Goal: Navigation & Orientation: Go to known website

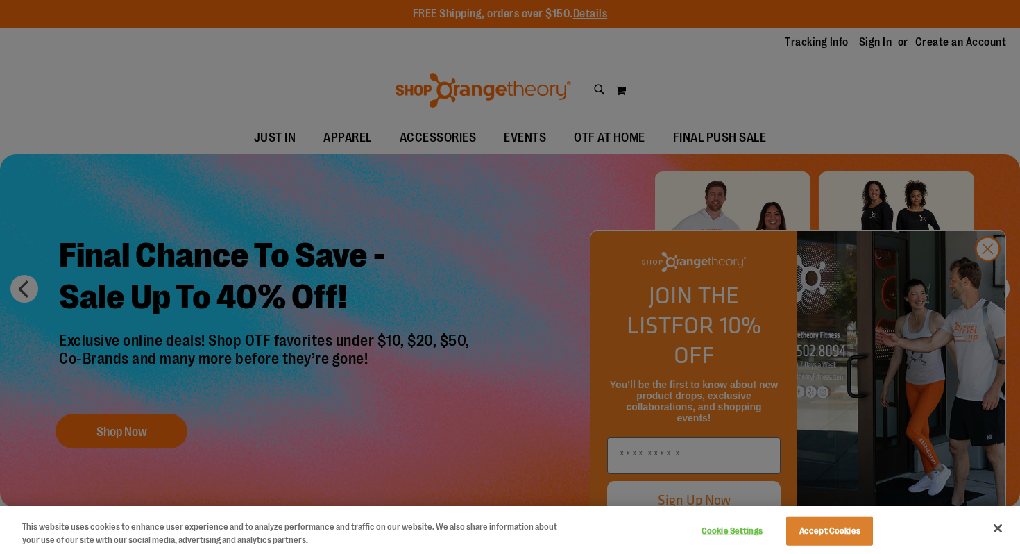
type input "**********"
click at [994, 528] on button "Close" at bounding box center [998, 528] width 31 height 31
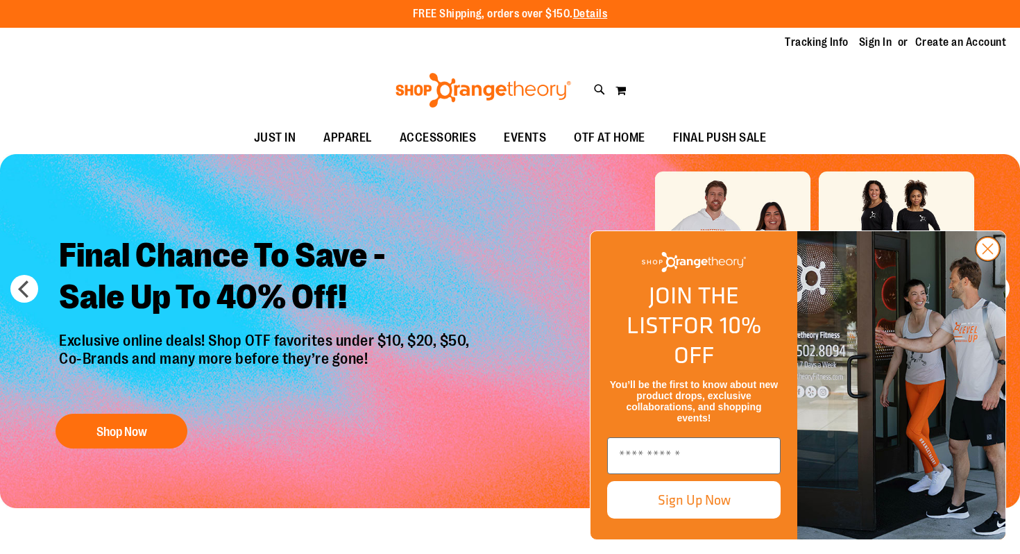
click at [984, 260] on circle "Close dialog" at bounding box center [988, 248] width 23 height 23
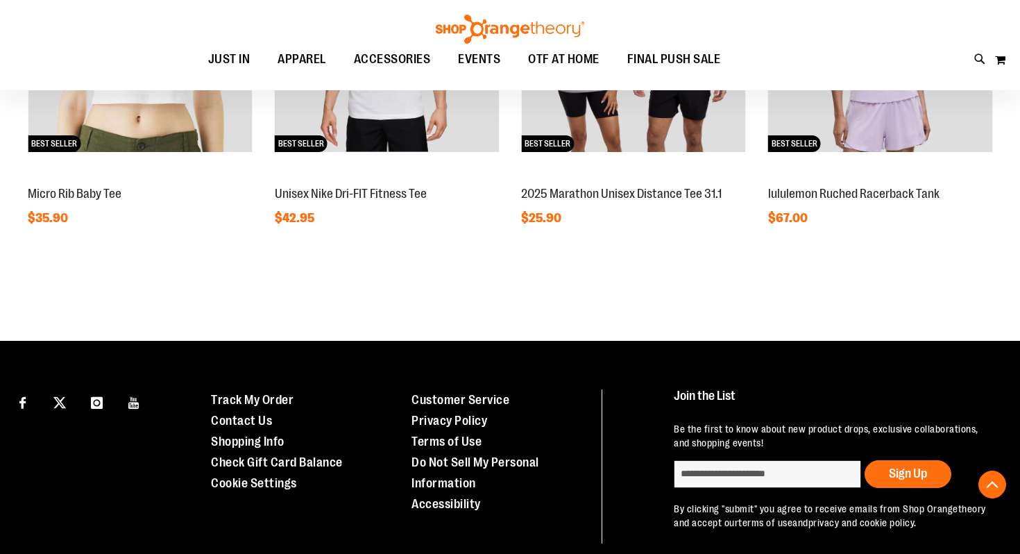
scroll to position [1025, 0]
